Goal: Task Accomplishment & Management: Use online tool/utility

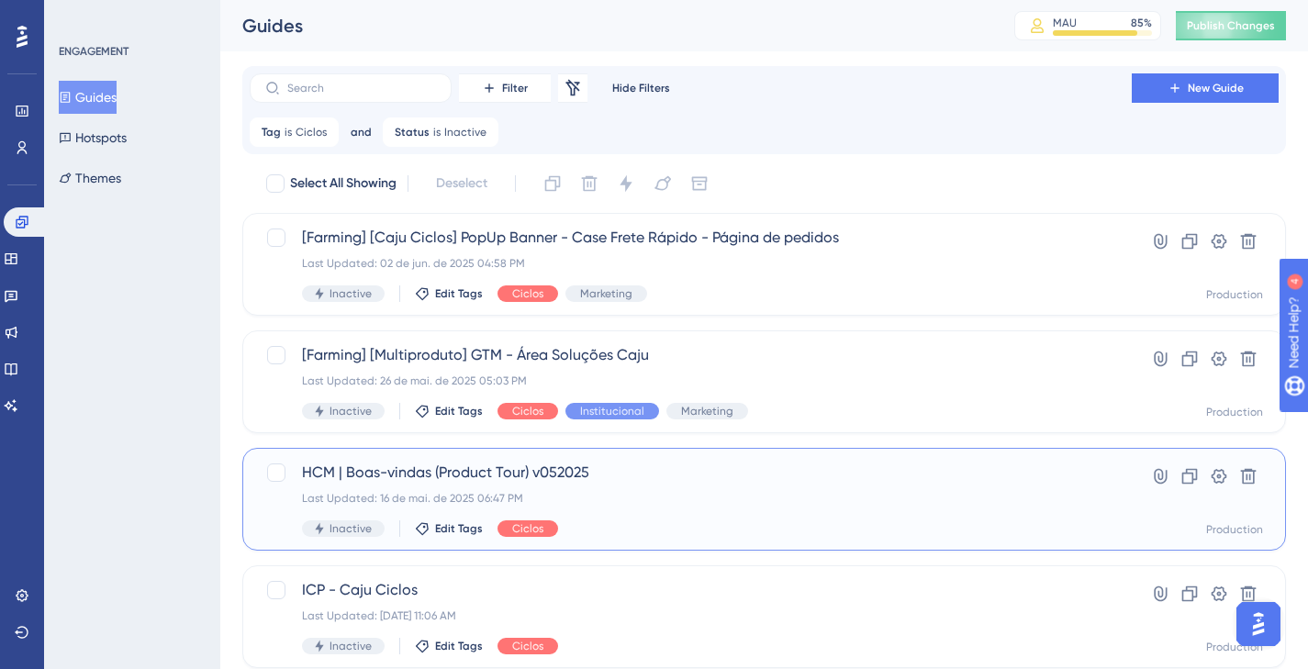
click at [685, 486] on div "HCM | Boas-vindas (Product Tour) v052025 Last Updated: [DATE] 06:47 PM Inactive…" at bounding box center [690, 499] width 777 height 75
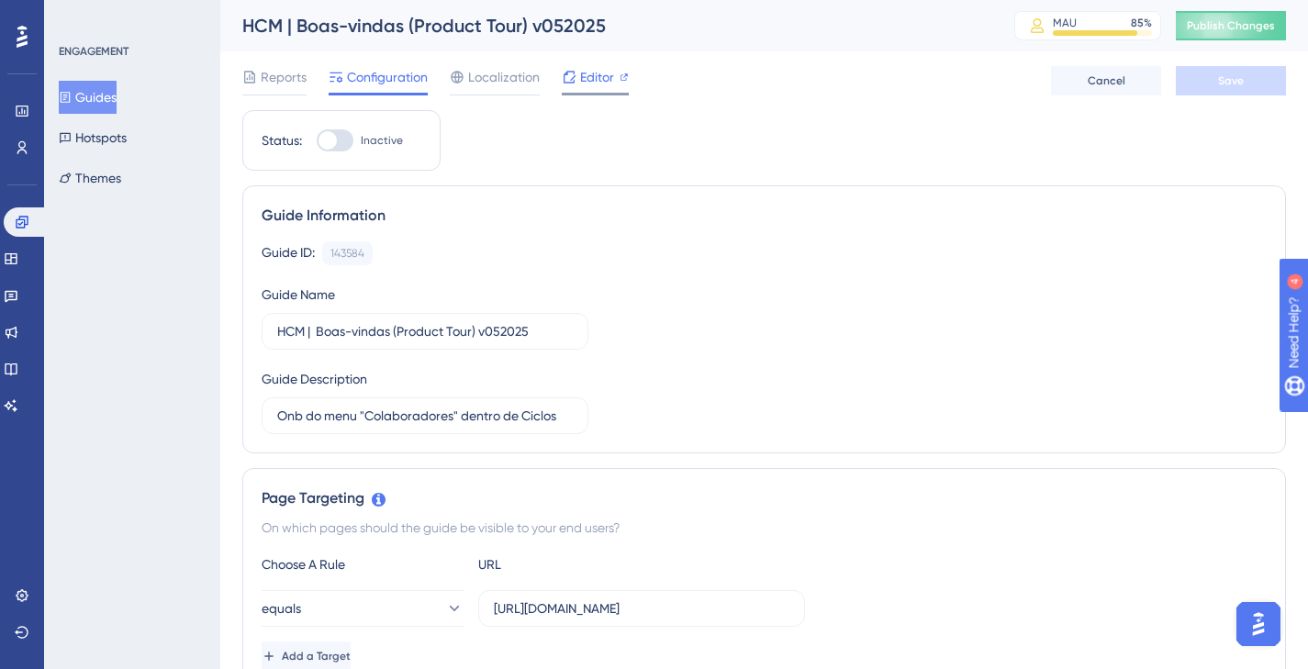
click at [589, 80] on span "Editor" at bounding box center [597, 77] width 34 height 22
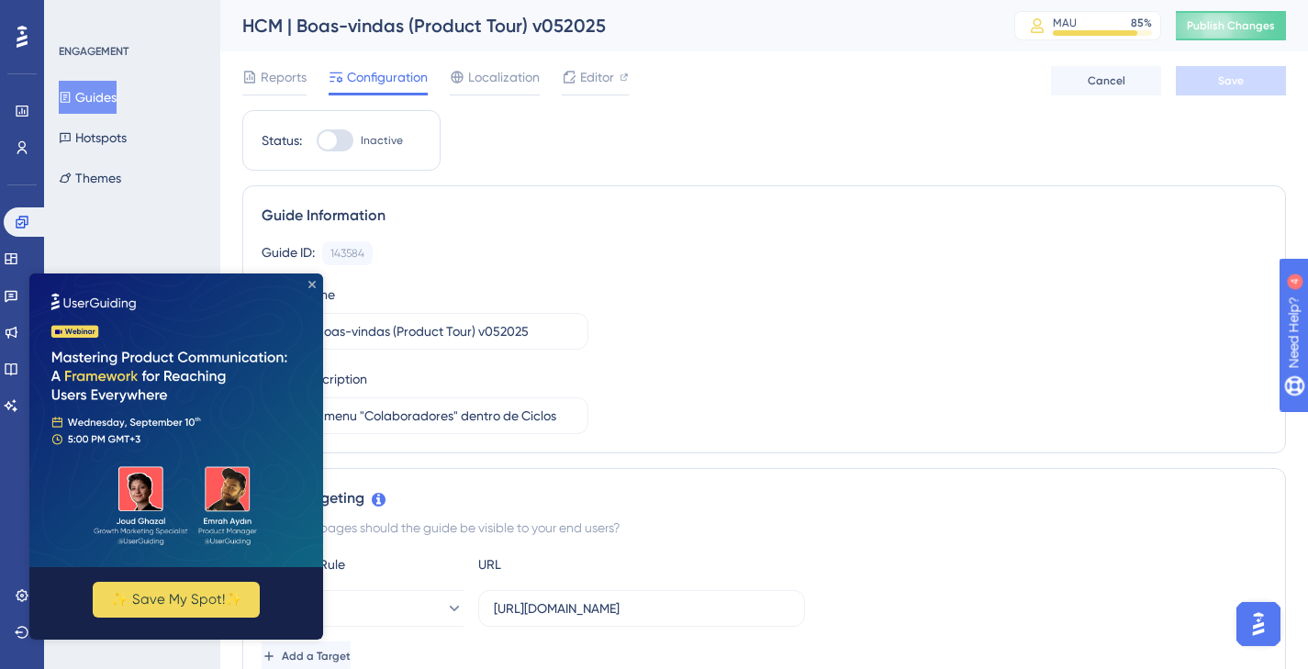
click at [309, 281] on icon "Close Preview" at bounding box center [311, 284] width 7 height 7
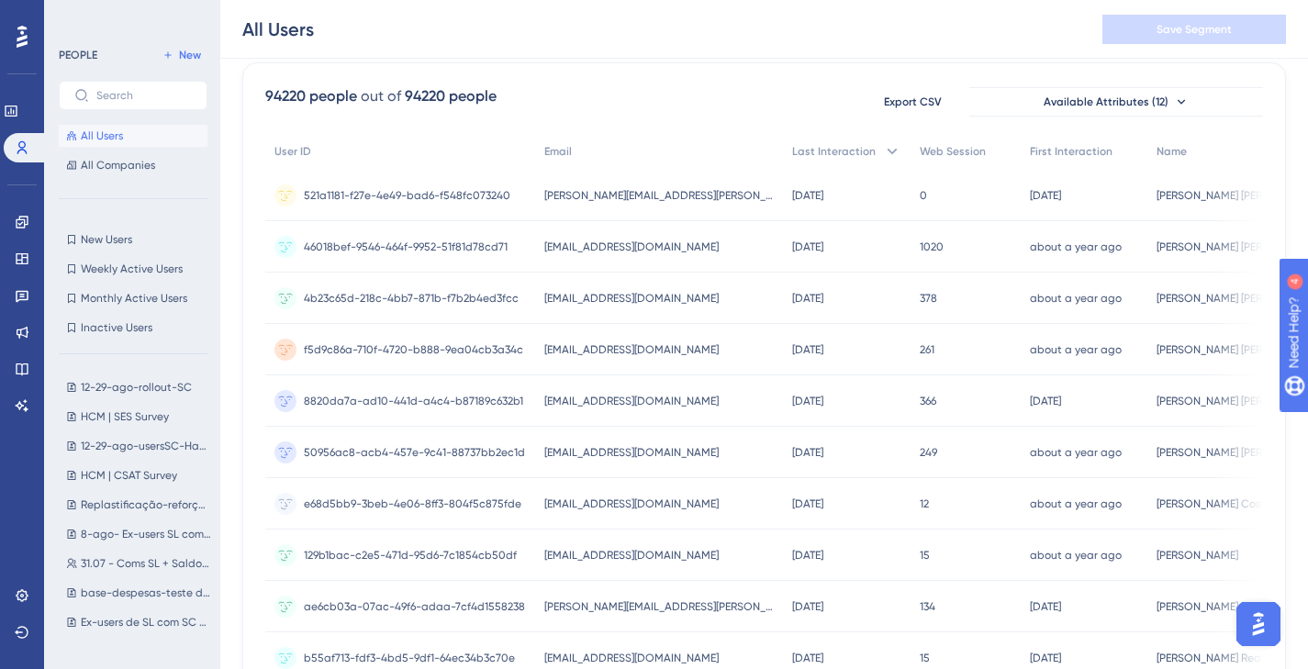
scroll to position [138, 0]
